Goal: Transaction & Acquisition: Obtain resource

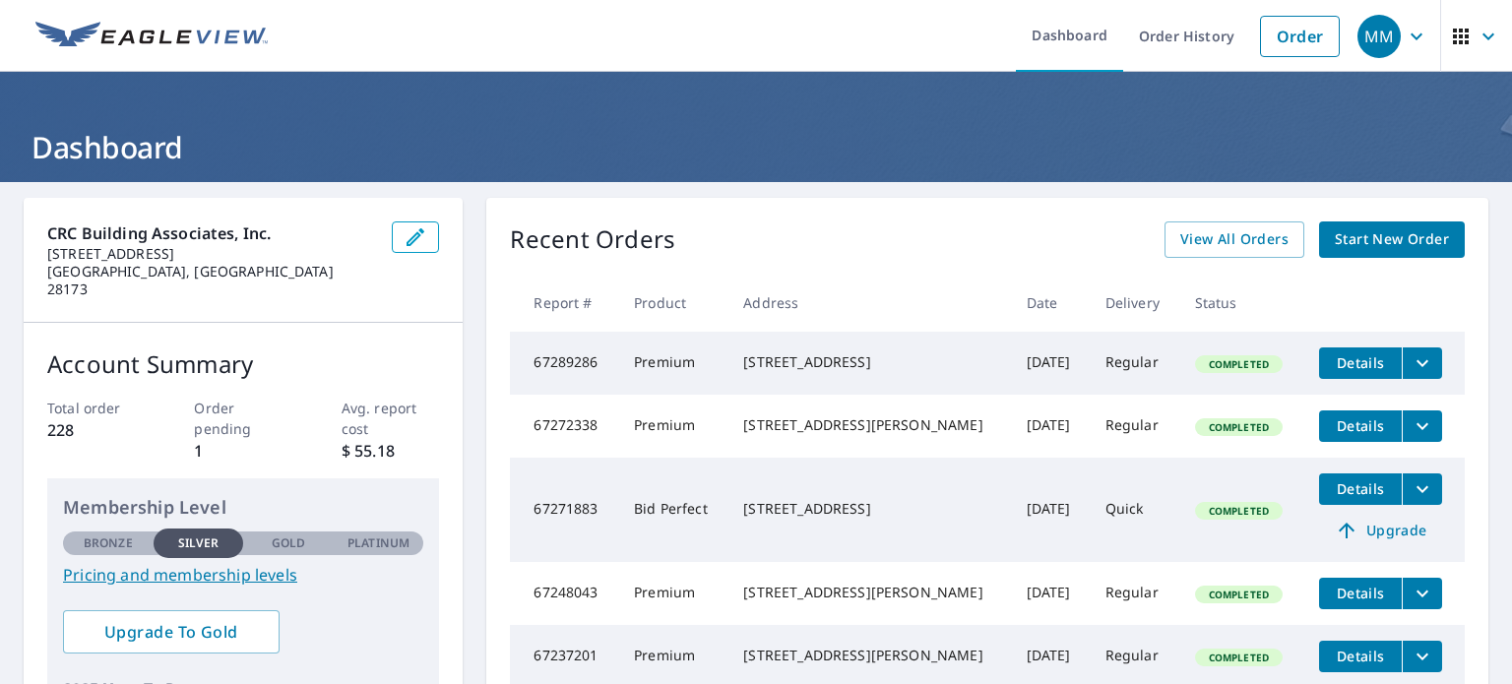
click at [1350, 222] on link "Start New Order" at bounding box center [1392, 239] width 146 height 36
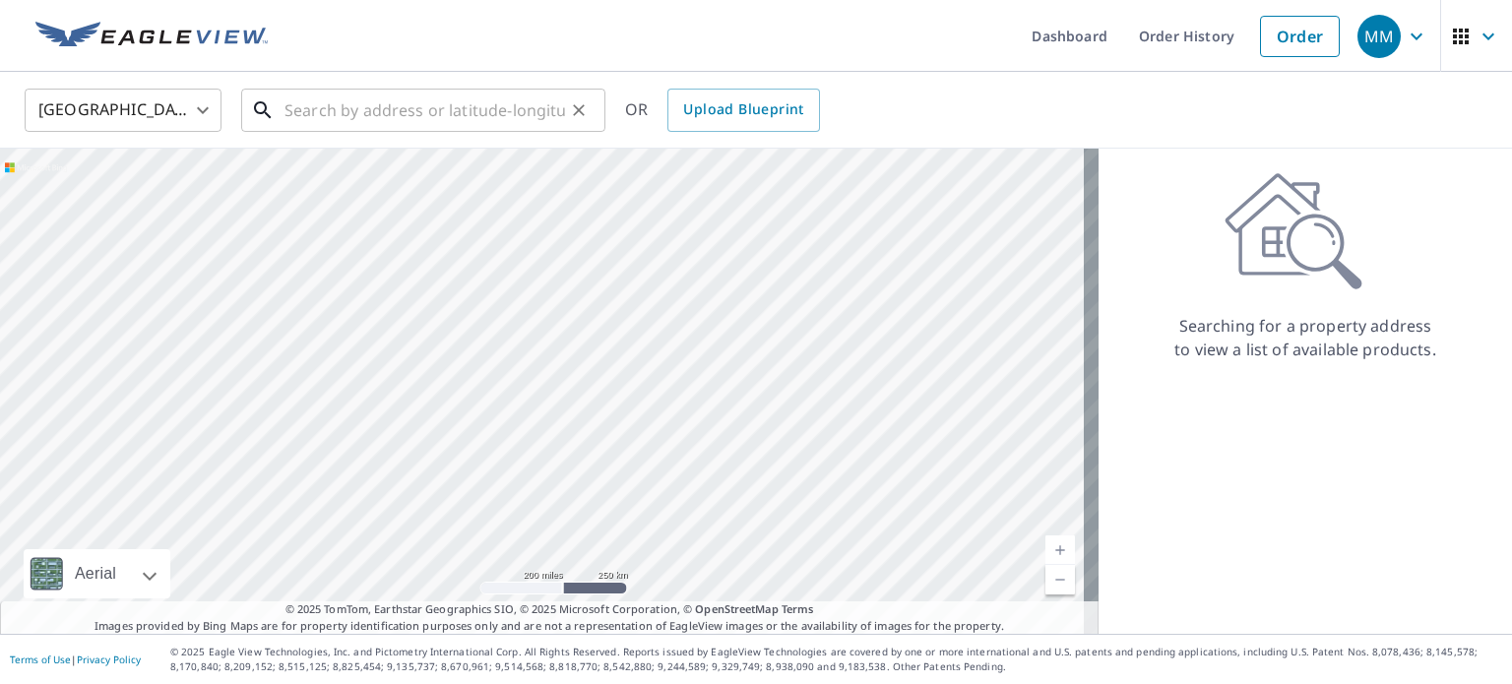
click at [306, 91] on input "text" at bounding box center [424, 110] width 280 height 55
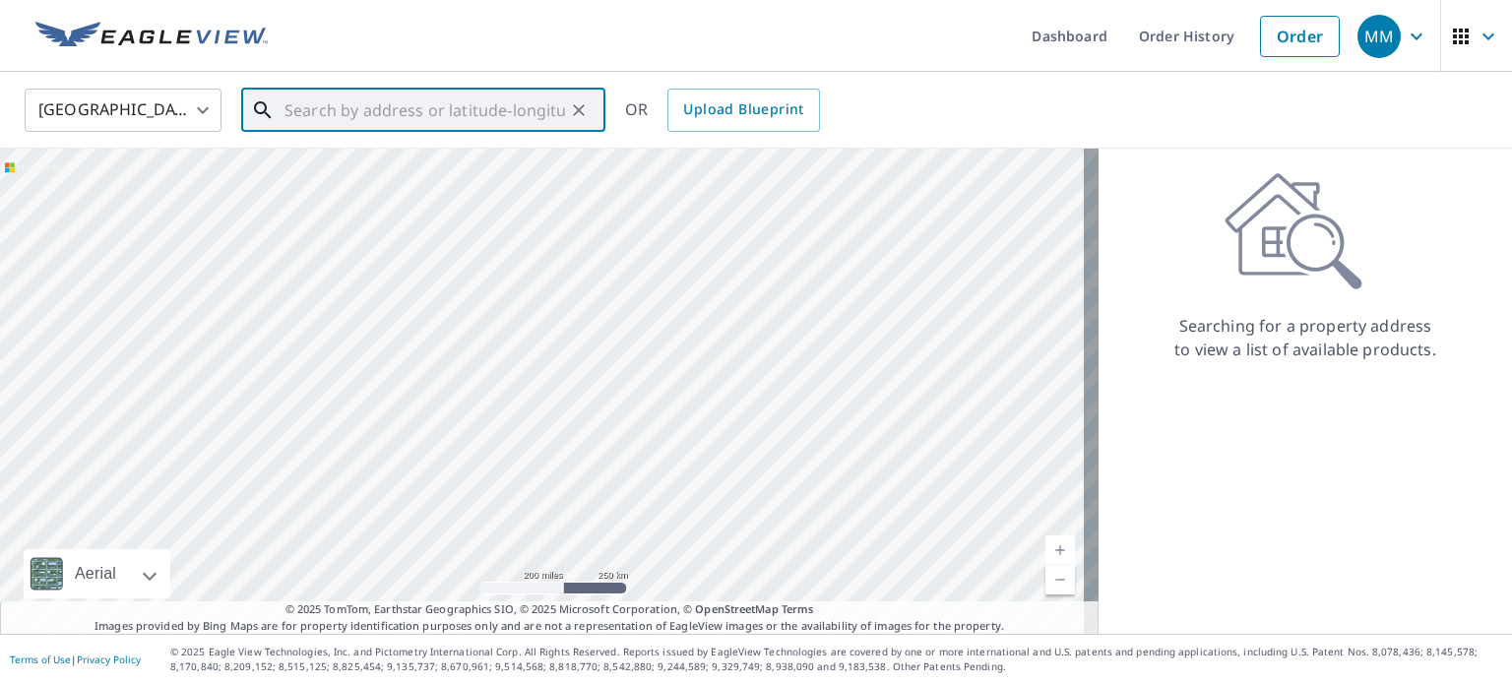
paste input "[STREET_ADDRESS][PERSON_NAME]"
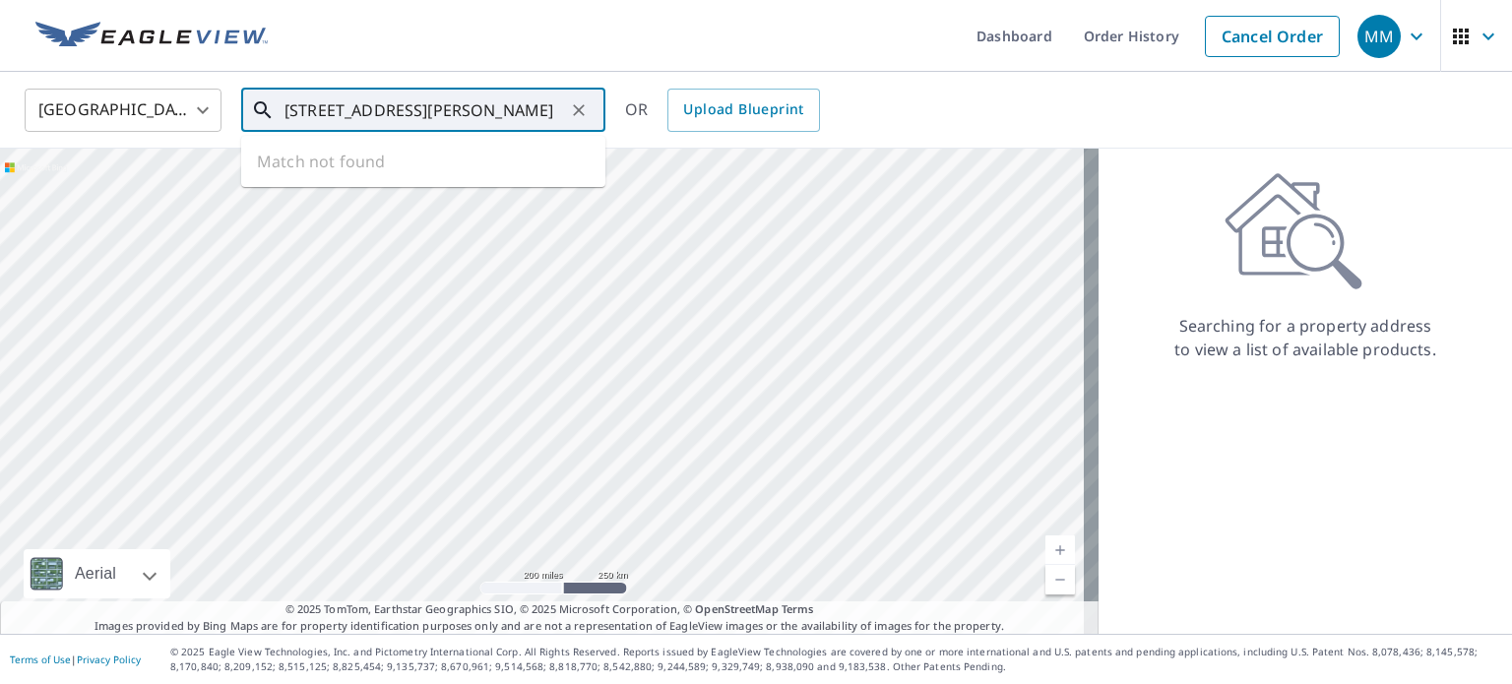
scroll to position [0, 8]
click at [309, 176] on span "[STREET_ADDRESS][PERSON_NAME]" at bounding box center [434, 167] width 309 height 24
type input "[STREET_ADDRESS][PERSON_NAME]"
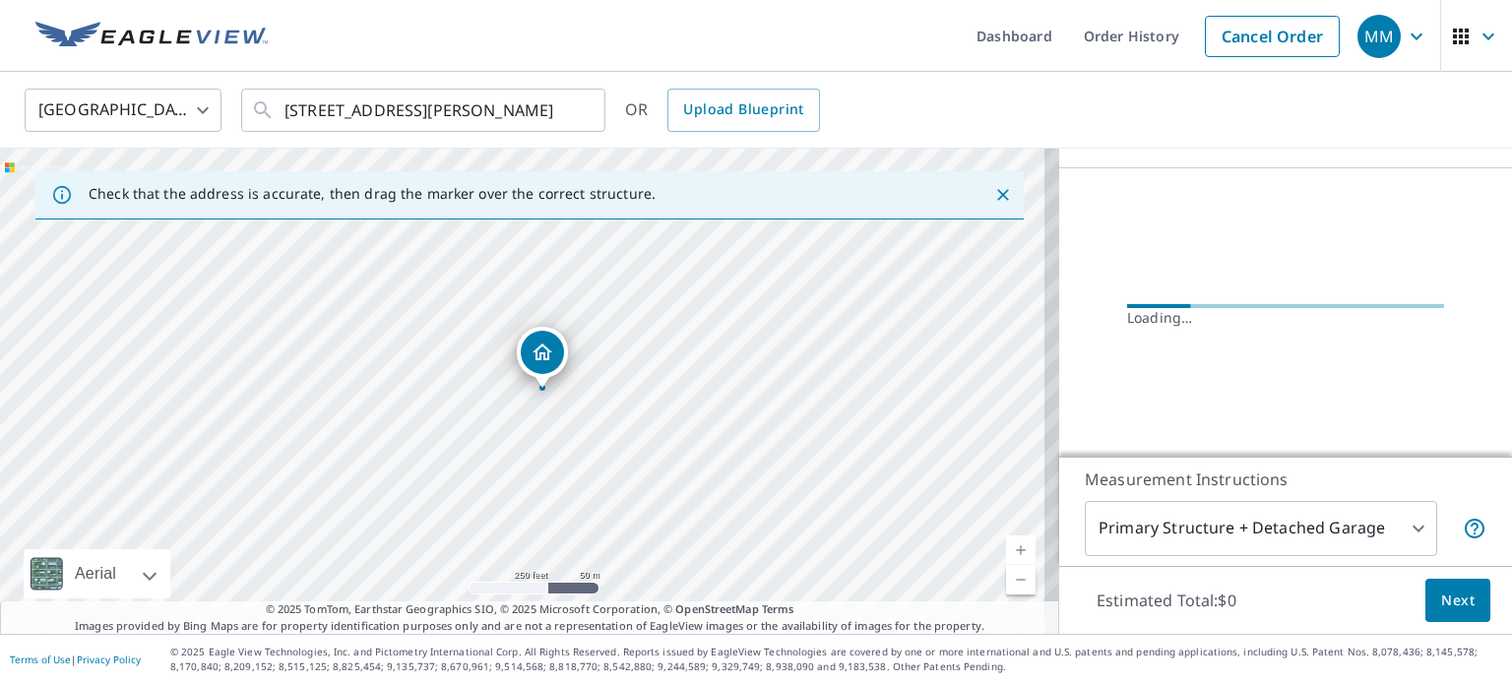
scroll to position [185, 0]
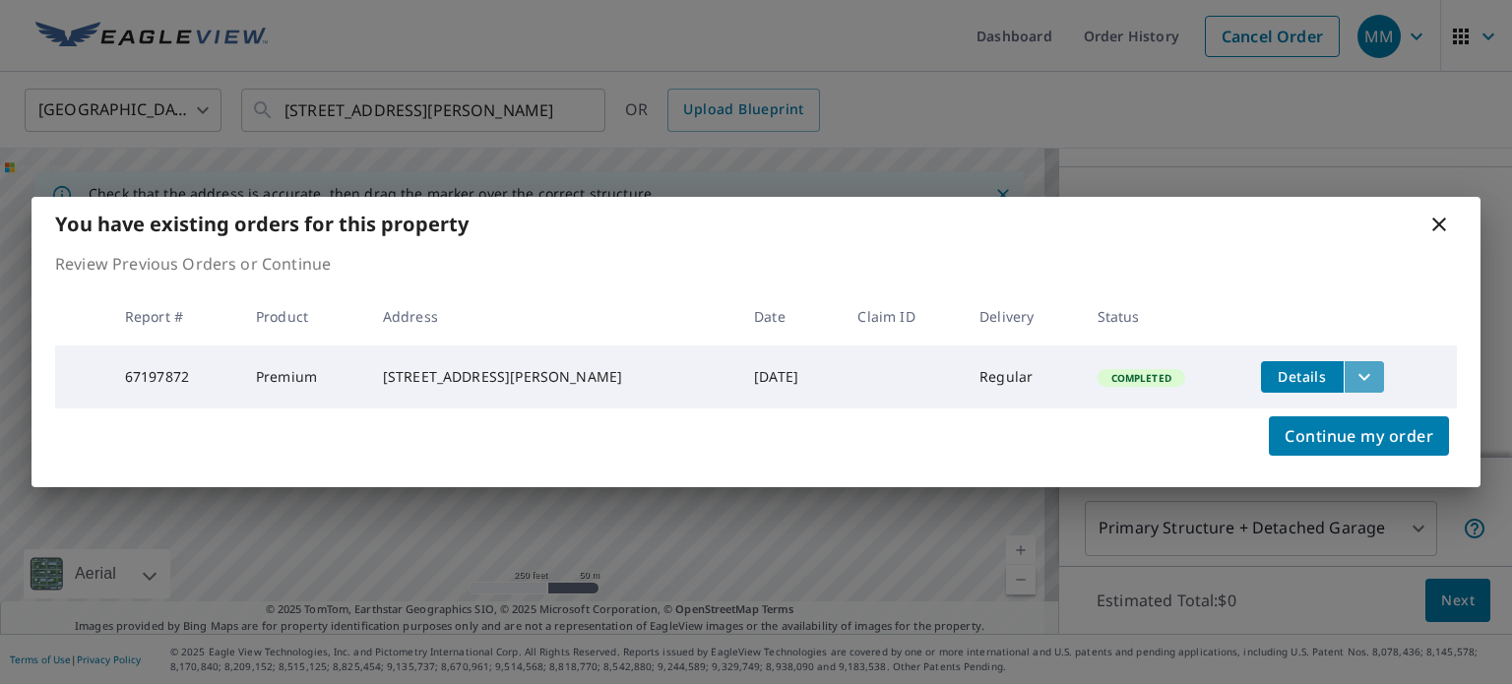
click at [1352, 365] on icon "filesDropdownBtn-67197872" at bounding box center [1364, 377] width 24 height 24
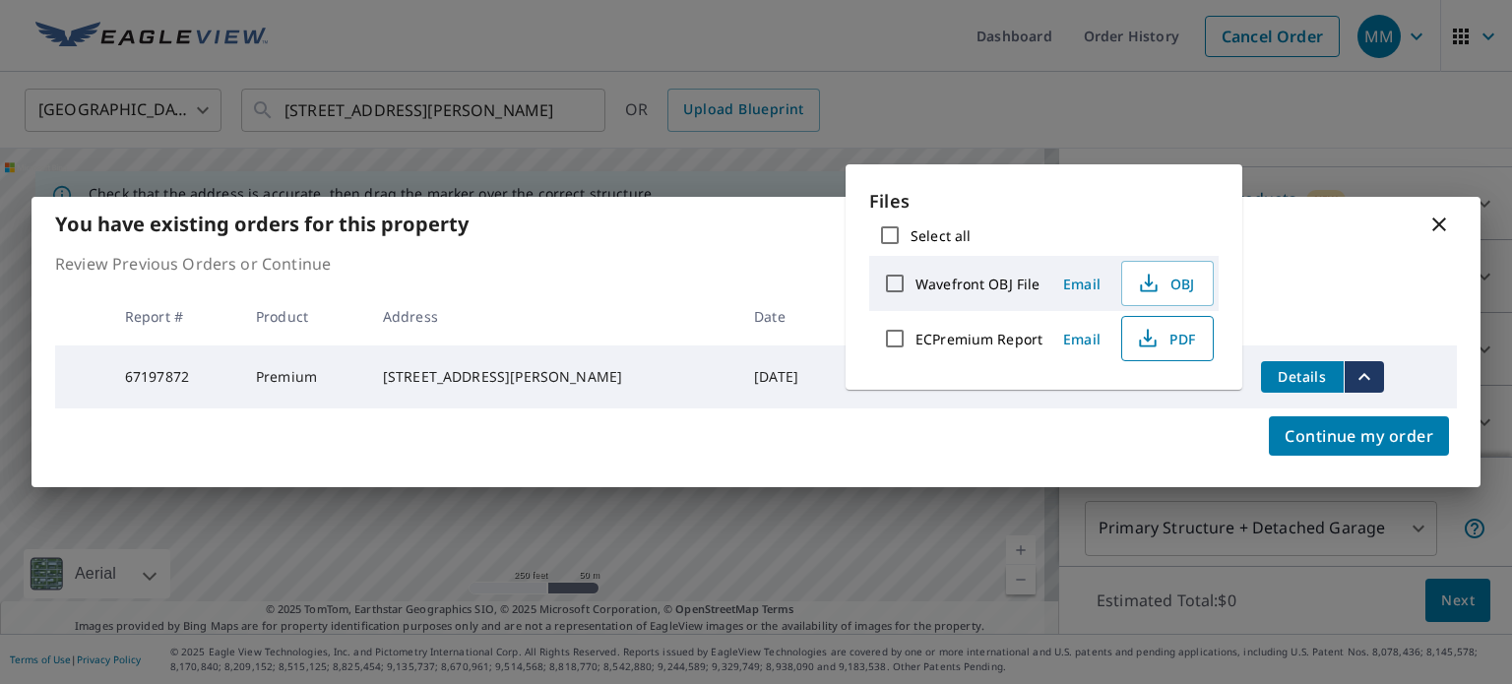
click at [1173, 342] on span "PDF" at bounding box center [1165, 339] width 63 height 24
